Goal: Task Accomplishment & Management: Manage account settings

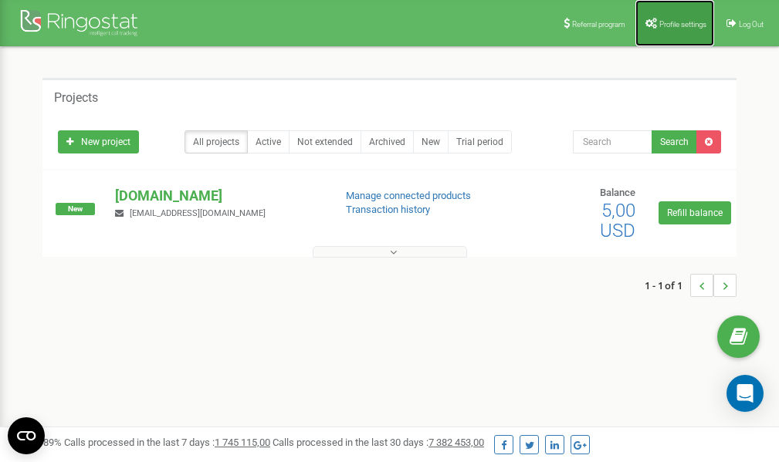
click at [675, 24] on span "Profile settings" at bounding box center [682, 24] width 47 height 8
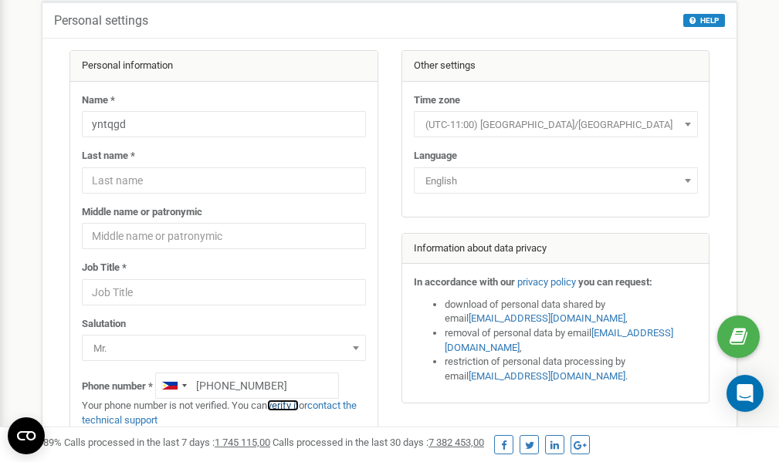
click at [290, 406] on link "verify it" at bounding box center [283, 406] width 32 height 12
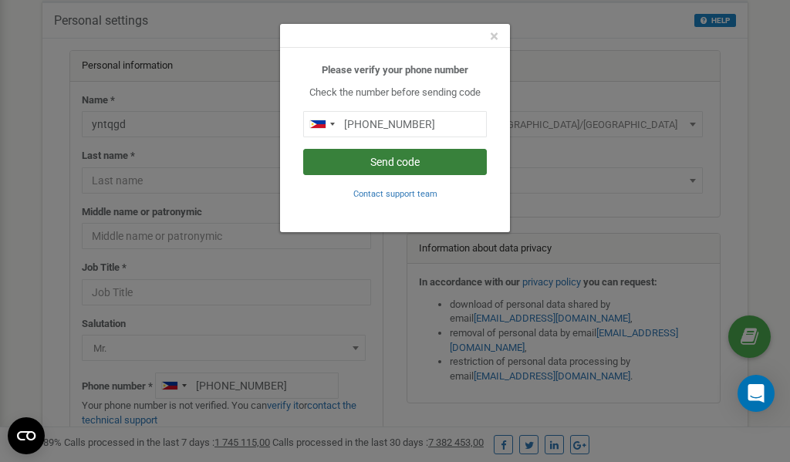
click at [401, 161] on button "Send code" at bounding box center [395, 162] width 184 height 26
